Goal: Information Seeking & Learning: Learn about a topic

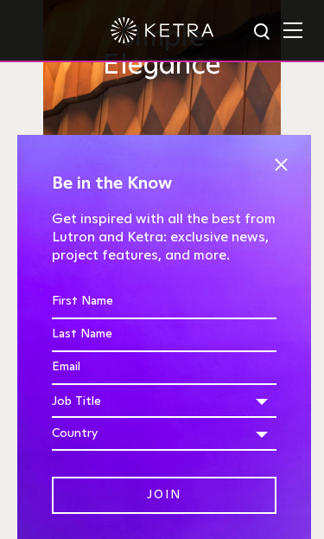
scroll to position [1293, 0]
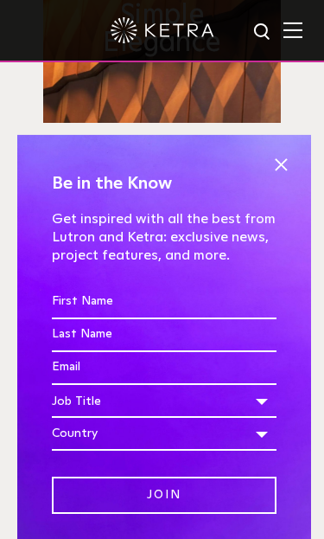
click at [291, 178] on span at bounding box center [281, 165] width 26 height 26
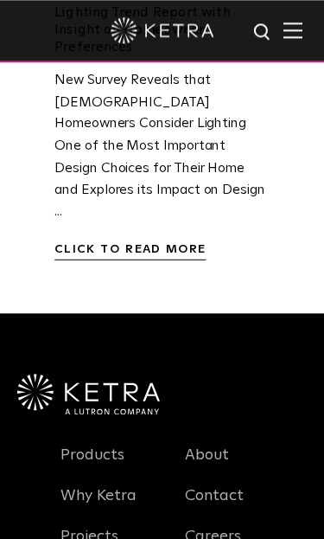
scroll to position [3604, 0]
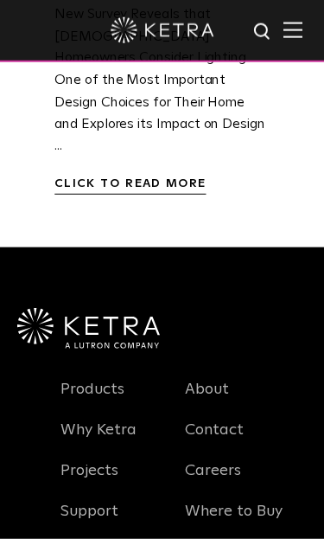
click at [110, 461] on link "Projects" at bounding box center [90, 481] width 58 height 40
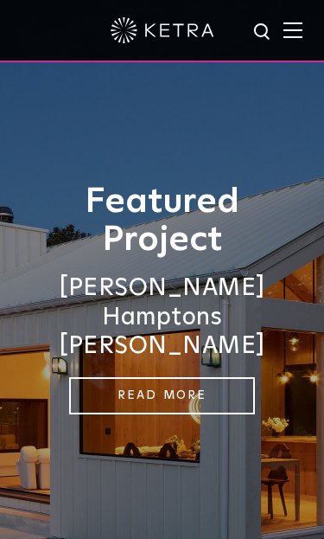
click at [161, 395] on link "Read More" at bounding box center [162, 395] width 186 height 37
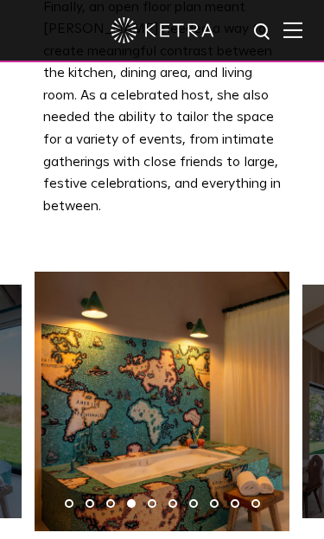
scroll to position [3006, 0]
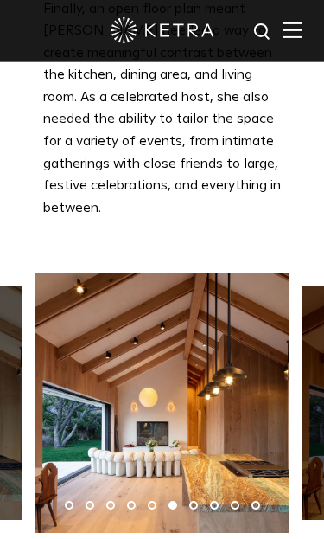
click at [297, 29] on img at bounding box center [293, 30] width 19 height 16
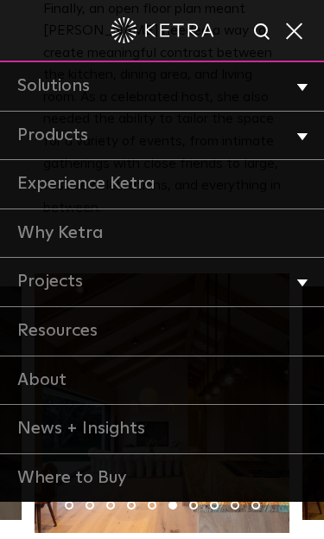
click at [98, 238] on link "Why Ketra" at bounding box center [162, 233] width 324 height 49
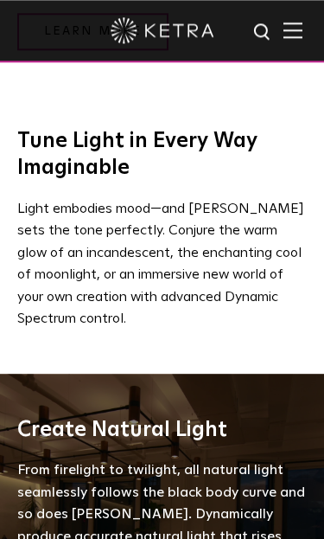
scroll to position [987, 0]
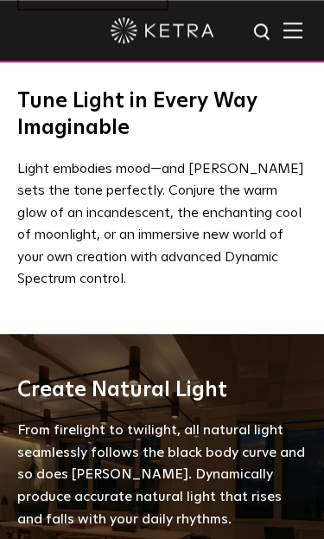
click at [293, 38] on img at bounding box center [293, 30] width 19 height 16
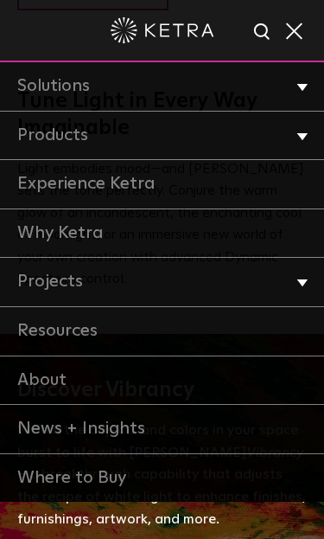
click at [111, 479] on link "Where to Buy" at bounding box center [162, 478] width 324 height 48
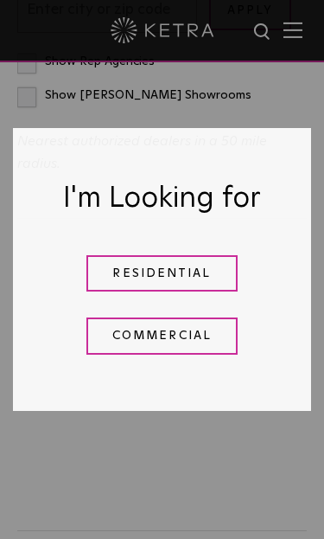
scroll to position [740, 0]
click at [192, 292] on link "Residential" at bounding box center [161, 273] width 151 height 37
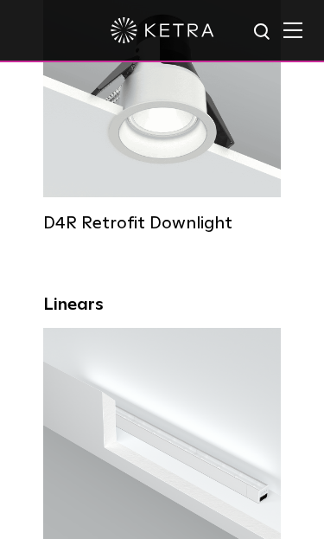
scroll to position [968, 0]
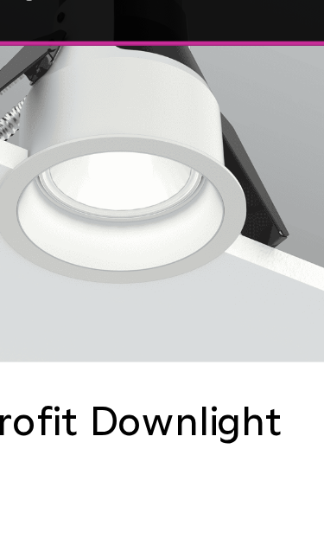
click at [63, 213] on div "D4R Retrofit Downlight" at bounding box center [162, 223] width 238 height 21
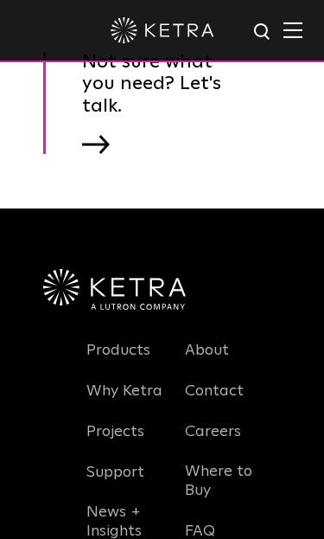
scroll to position [6101, 0]
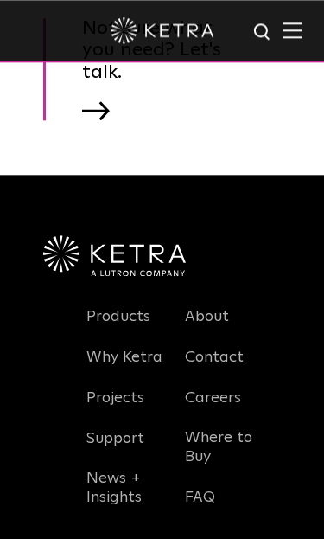
click at [307, 60] on div at bounding box center [162, 31] width 324 height 62
click at [120, 332] on link "Products" at bounding box center [118, 327] width 64 height 40
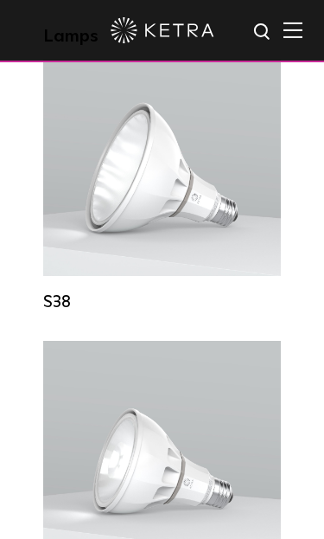
scroll to position [2425, 0]
click at [218, 258] on div "Lumen Output: 1100 Colors: White / Black Base Type: E26 Edison Base / GU24 Beam…" at bounding box center [162, 169] width 238 height 216
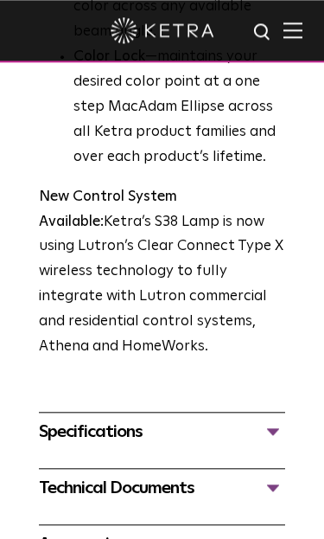
scroll to position [1193, 0]
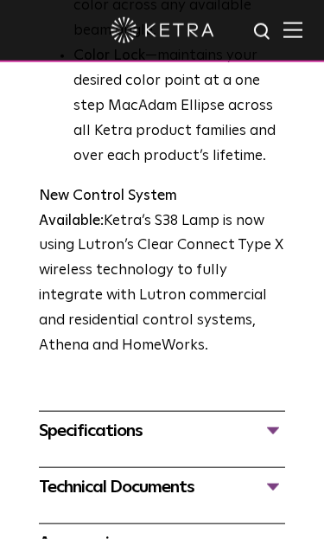
click at [139, 420] on div "Specifications" at bounding box center [162, 430] width 246 height 21
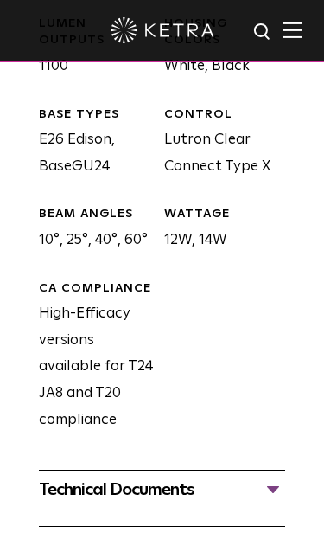
scroll to position [1679, 0]
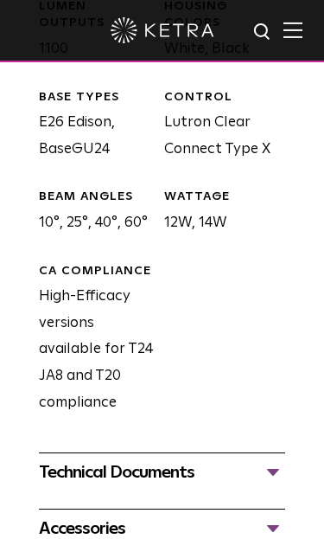
click at [99, 518] on div "Accessories" at bounding box center [162, 528] width 246 height 21
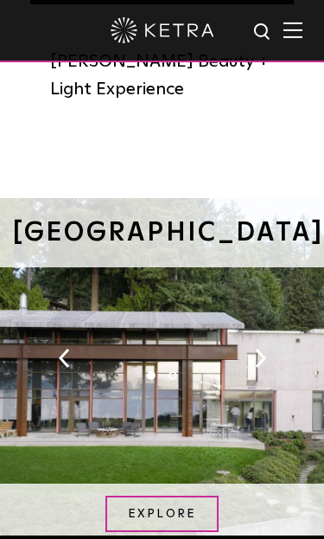
scroll to position [2943, 0]
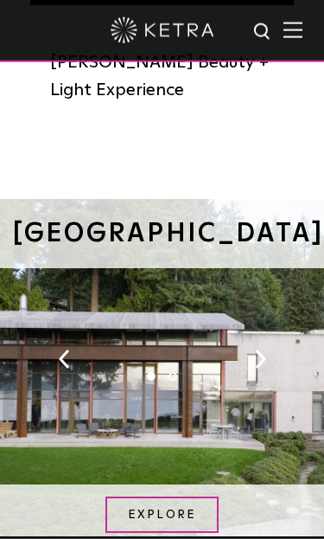
click at [265, 343] on div "S38 Lamp in Application: [GEOGRAPHIC_DATA] EXPLORE" at bounding box center [162, 372] width 324 height 346
click at [270, 336] on div "S38 Lamp in Application: [GEOGRAPHIC_DATA] EXPLORE" at bounding box center [162, 372] width 324 height 346
click at [165, 498] on ul "1 2" at bounding box center [162, 454] width 324 height 164
